Goal: Task Accomplishment & Management: Use online tool/utility

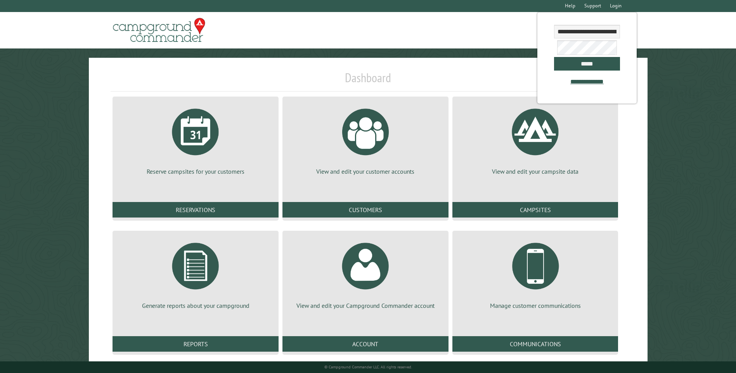
scroll to position [12, 0]
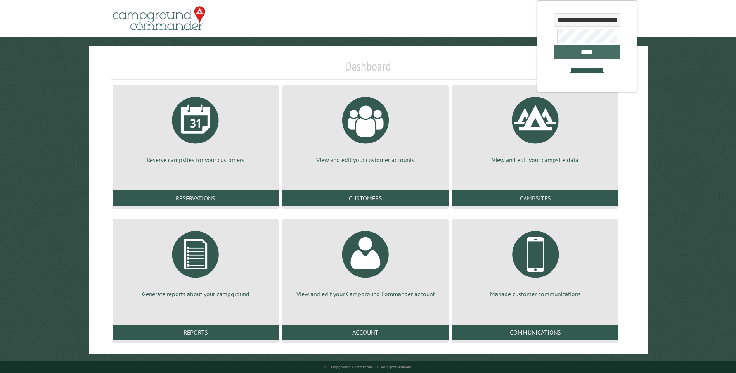
click at [598, 59] on input "*****" at bounding box center [587, 52] width 66 height 14
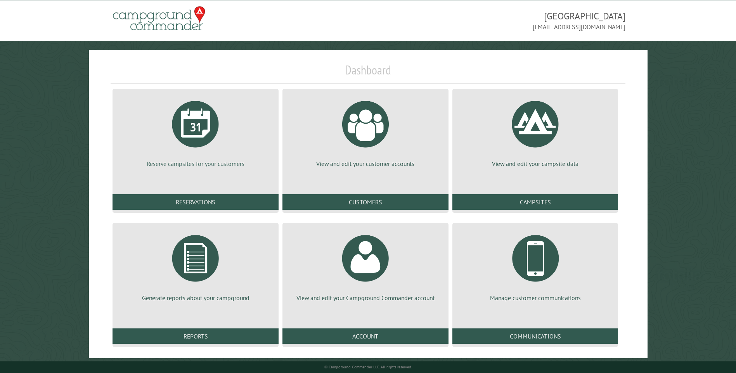
click at [234, 163] on p "Reserve campsites for your customers" at bounding box center [195, 163] width 147 height 9
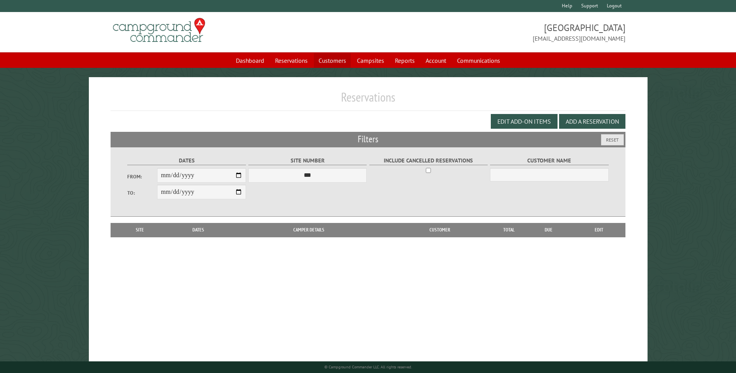
click at [335, 62] on link "Customers" at bounding box center [332, 60] width 37 height 15
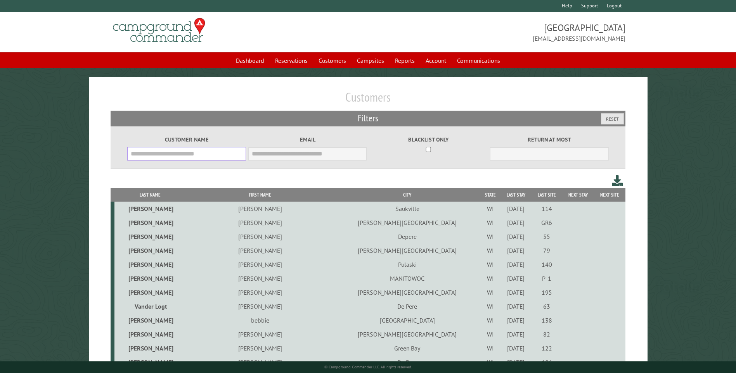
click at [225, 156] on input "Customer Name" at bounding box center [186, 154] width 118 height 14
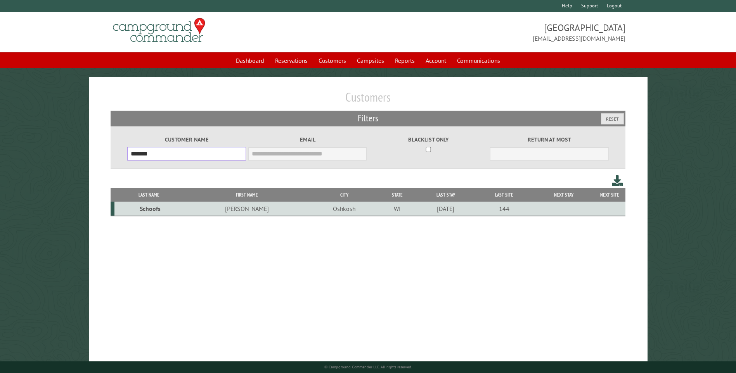
type input "*******"
click at [160, 213] on td "Schoofs" at bounding box center [148, 209] width 69 height 14
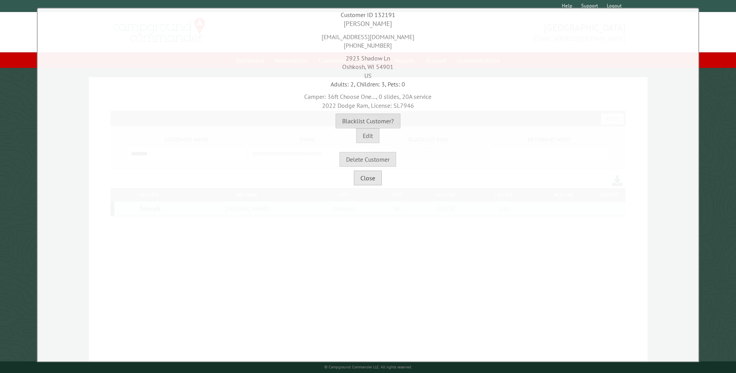
click at [380, 177] on button "Close" at bounding box center [368, 178] width 28 height 15
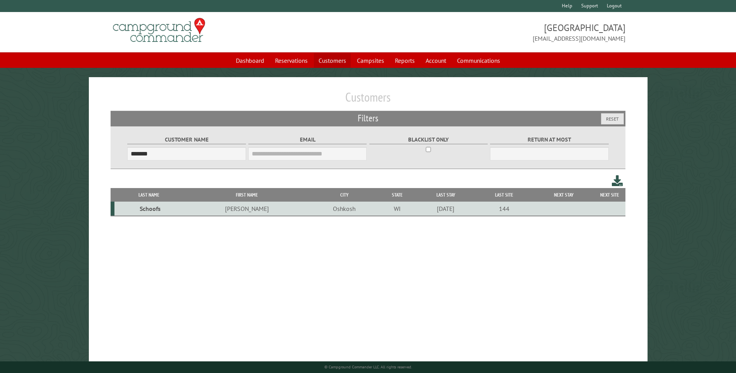
click at [333, 60] on link "Customers" at bounding box center [332, 60] width 37 height 15
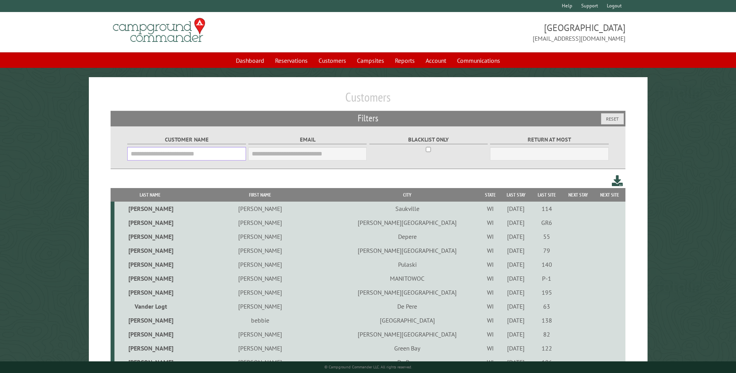
click at [217, 161] on input "Customer Name" at bounding box center [186, 154] width 118 height 14
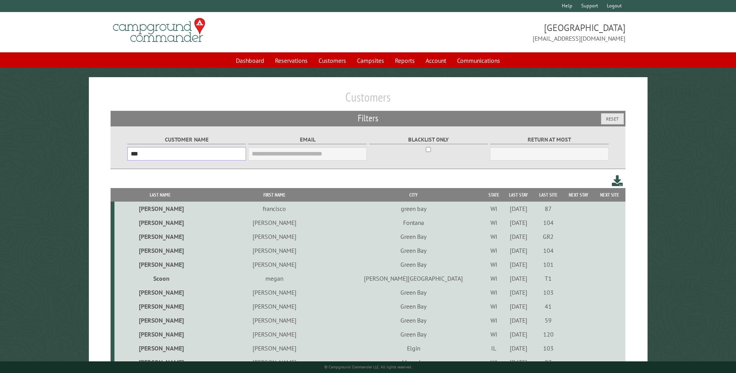
drag, startPoint x: 217, startPoint y: 161, endPoint x: 201, endPoint y: 151, distance: 18.1
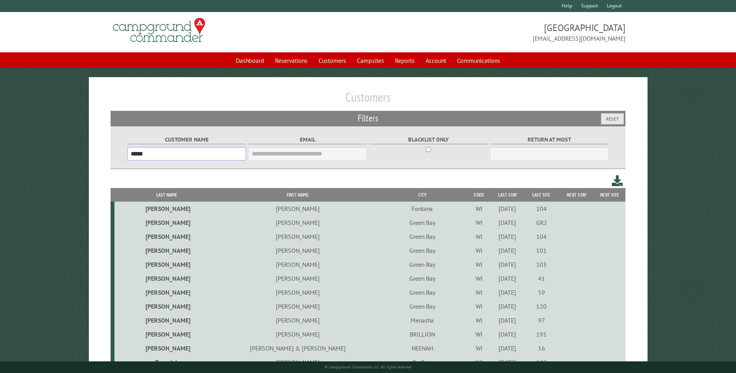
type input "*****"
click at [159, 239] on td "Scott" at bounding box center [166, 237] width 105 height 14
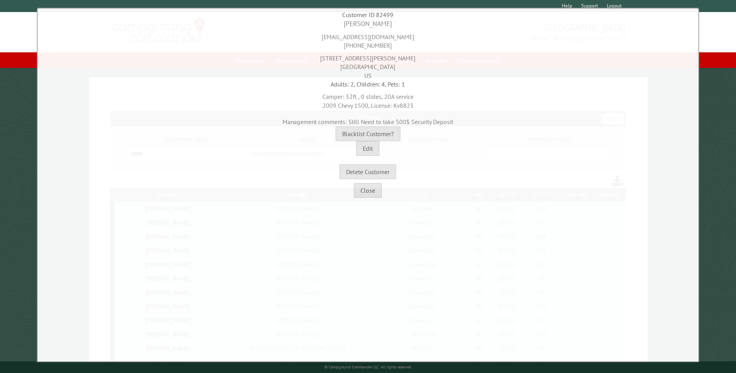
click at [377, 182] on div "Close" at bounding box center [368, 188] width 657 height 19
click at [373, 184] on button "Close" at bounding box center [368, 190] width 28 height 15
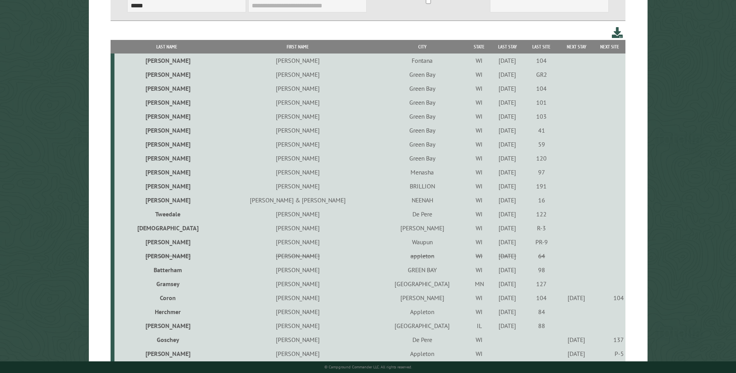
scroll to position [310, 0]
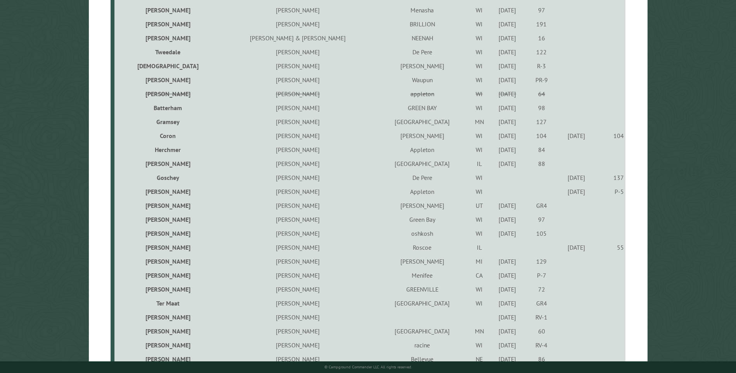
click at [153, 94] on td "hrncirik" at bounding box center [166, 94] width 105 height 14
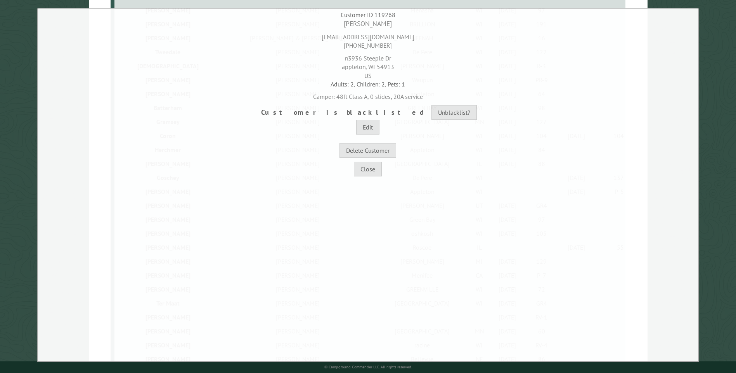
drag, startPoint x: 380, startPoint y: 166, endPoint x: 360, endPoint y: 180, distance: 24.1
click at [360, 179] on div "**********" at bounding box center [368, 185] width 662 height 355
click at [371, 167] on button "Close" at bounding box center [368, 169] width 28 height 15
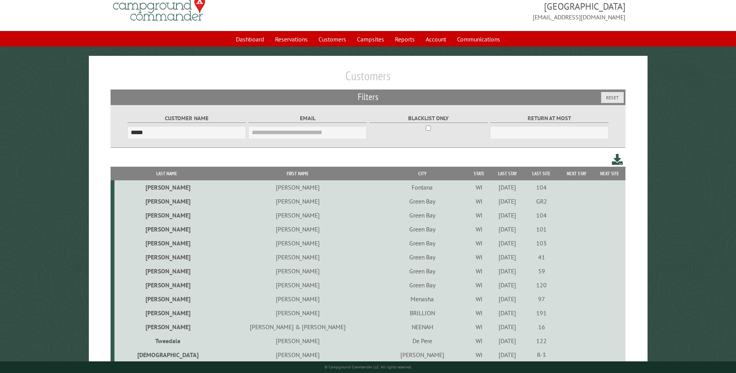
scroll to position [0, 0]
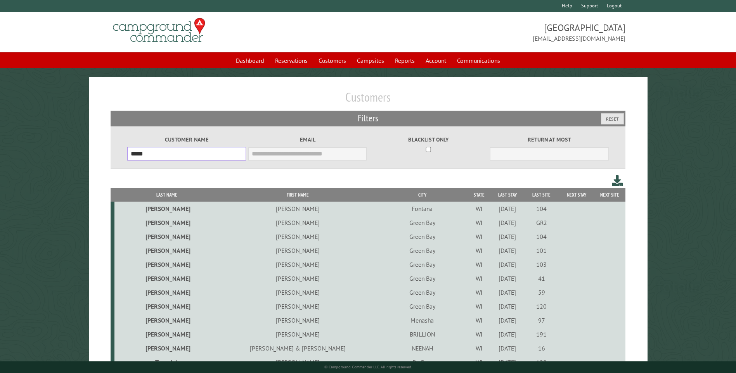
drag, startPoint x: 167, startPoint y: 153, endPoint x: 78, endPoint y: 170, distance: 90.9
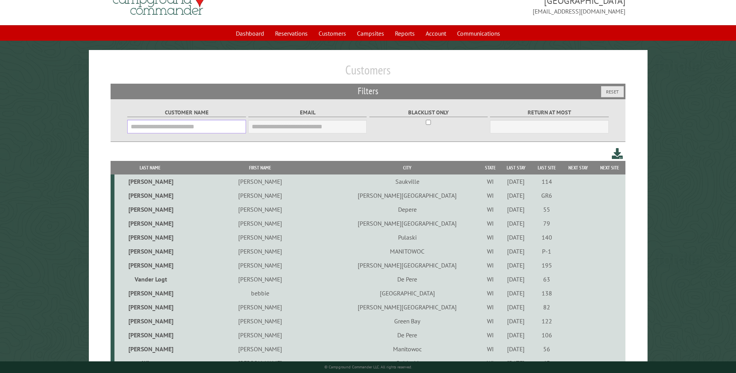
scroll to position [39, 0]
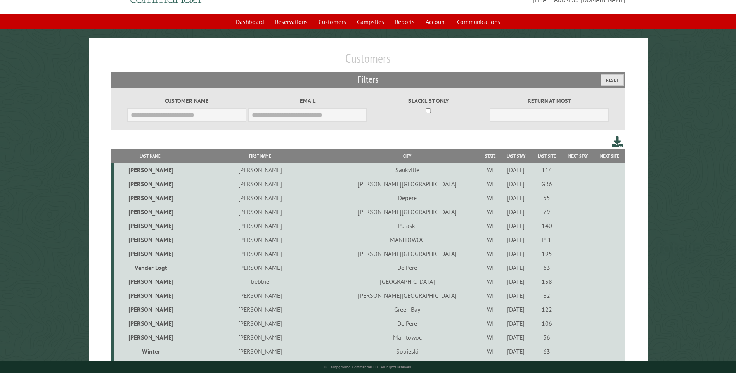
click at [500, 154] on th "Last Stay" at bounding box center [515, 156] width 31 height 14
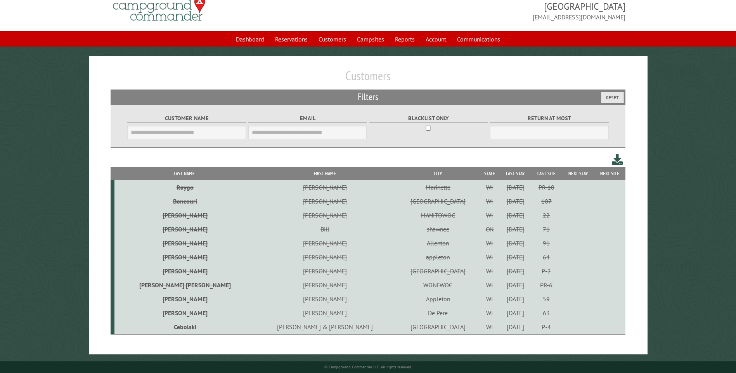
scroll to position [21, 0]
click at [156, 218] on td "RUELLE" at bounding box center [183, 215] width 139 height 14
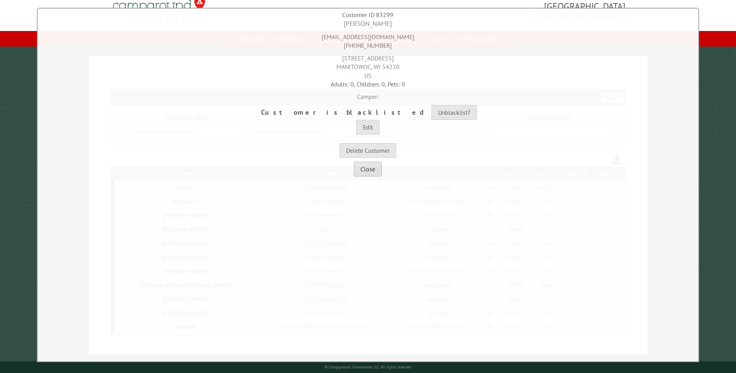
click at [369, 172] on button "Close" at bounding box center [368, 169] width 28 height 15
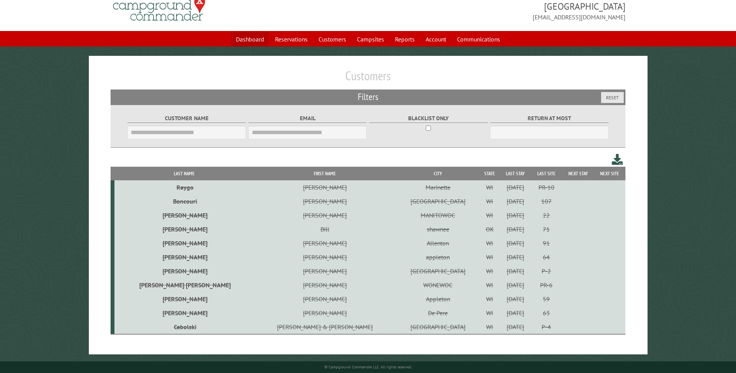
click at [234, 35] on link "Dashboard" at bounding box center [250, 39] width 38 height 15
